Goal: Obtain resource: Obtain resource

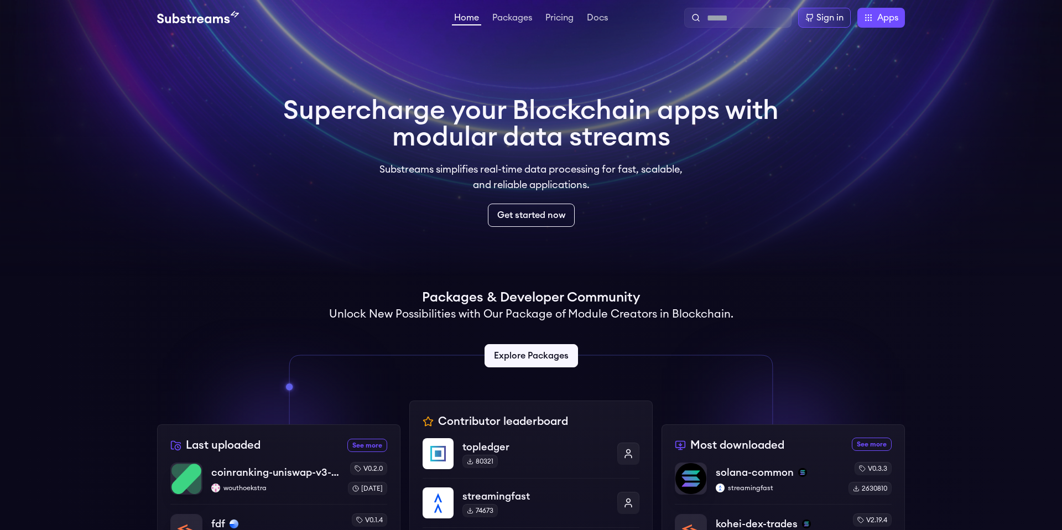
click at [248, 168] on video at bounding box center [531, 138] width 1062 height 277
click at [527, 14] on link "Packages" at bounding box center [512, 18] width 44 height 11
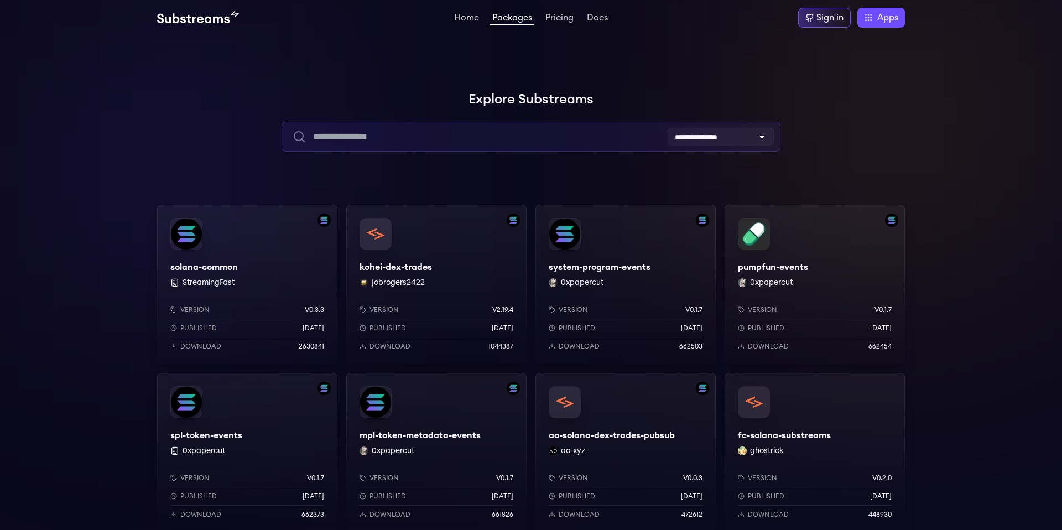
click at [388, 136] on input "text" at bounding box center [531, 137] width 499 height 30
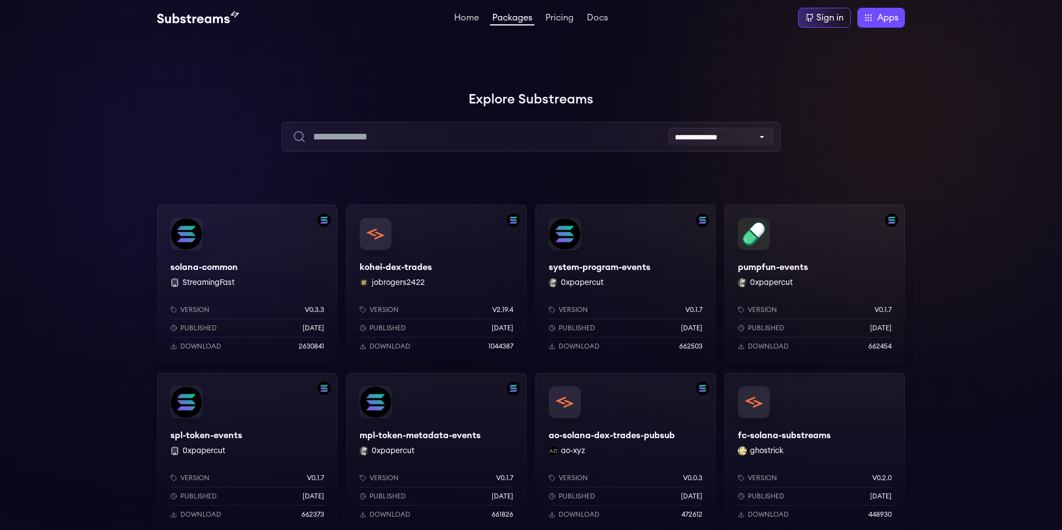
click at [212, 267] on div "solana-common StreamingFast Version v0.3.3 Published 6 months ago Download 2630…" at bounding box center [247, 284] width 180 height 159
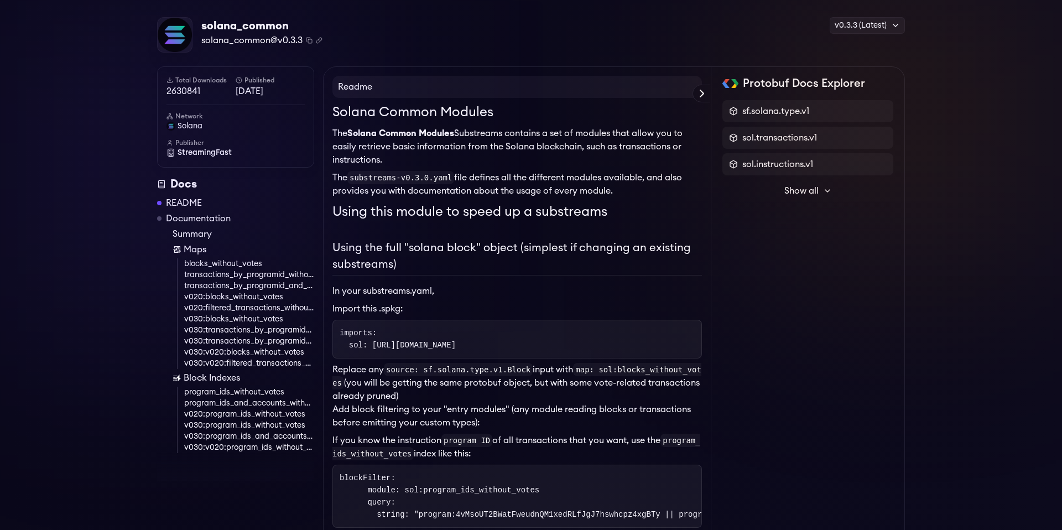
scroll to position [33, 0]
click at [551, 41] on div "solana_common solana_common@v0.3.3 Copied! Copied! v0.3.3 (Latest) v0.3.3 (Late…" at bounding box center [531, 34] width 748 height 36
